Goal: Task Accomplishment & Management: Manage account settings

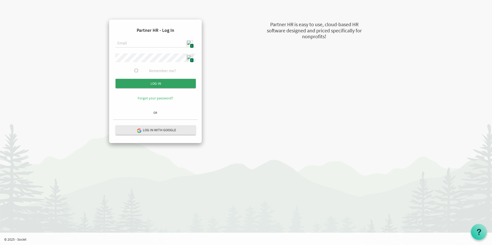
type input "[EMAIL_ADDRESS][DOMAIN_NAME]"
click at [185, 79] on input "Log in" at bounding box center [155, 83] width 80 height 9
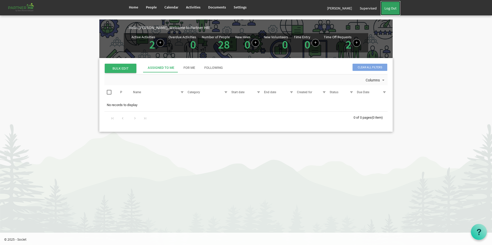
click at [396, 8] on link "Log Out" at bounding box center [390, 8] width 20 height 14
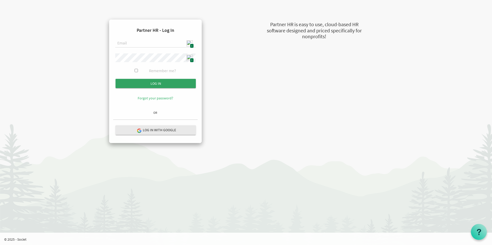
type input "admin@stepind.org"
click at [156, 84] on input "Log in" at bounding box center [155, 83] width 80 height 9
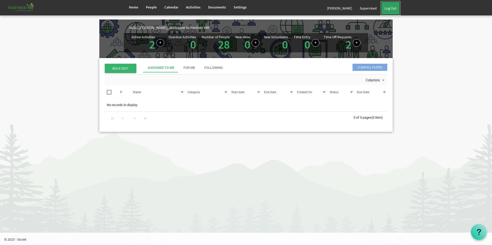
click at [389, 9] on link "Log Out" at bounding box center [390, 8] width 20 height 14
